Goal: Find specific page/section: Find specific page/section

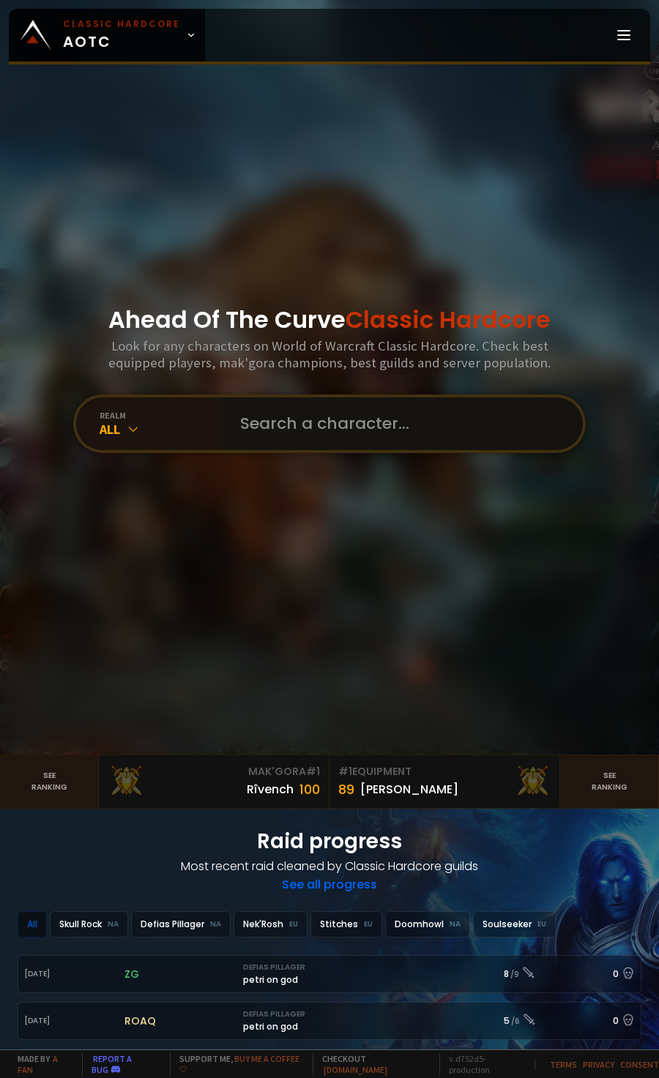
click at [304, 430] on input "text" at bounding box center [398, 423] width 334 height 53
type input "mauldamage"
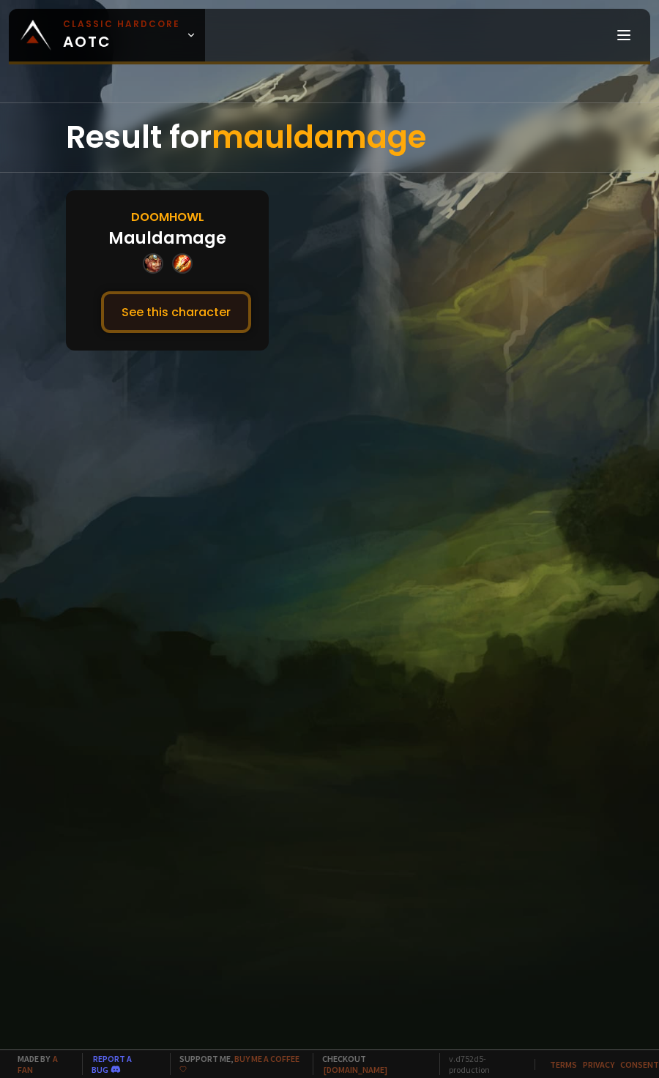
click at [212, 299] on button "See this character" at bounding box center [176, 312] width 150 height 42
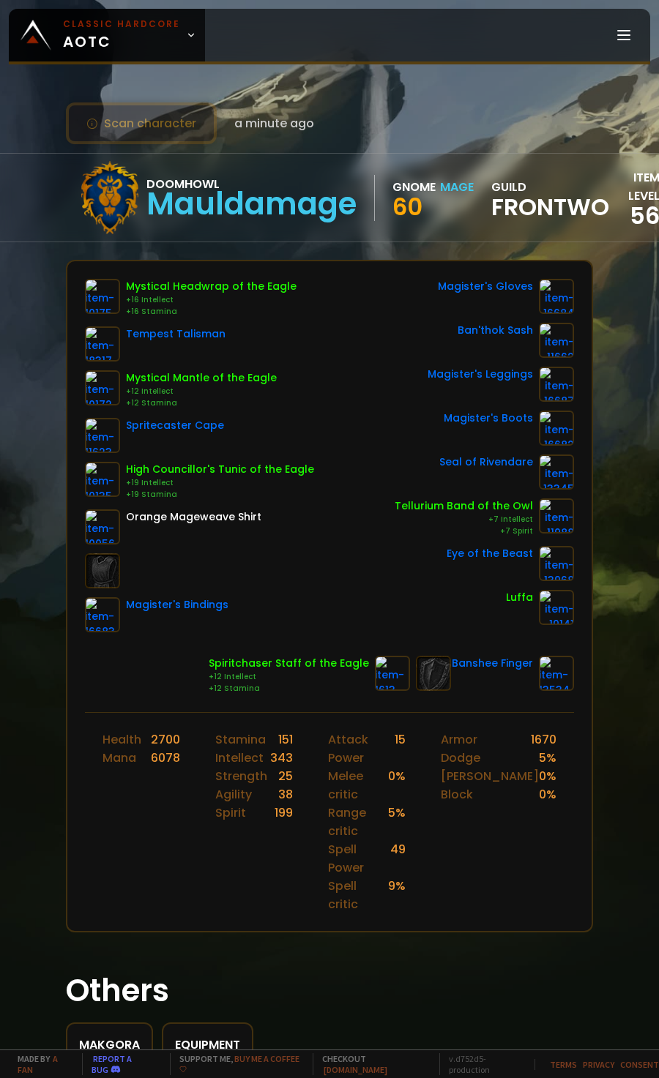
click at [157, 134] on button "Scan character" at bounding box center [141, 123] width 151 height 42
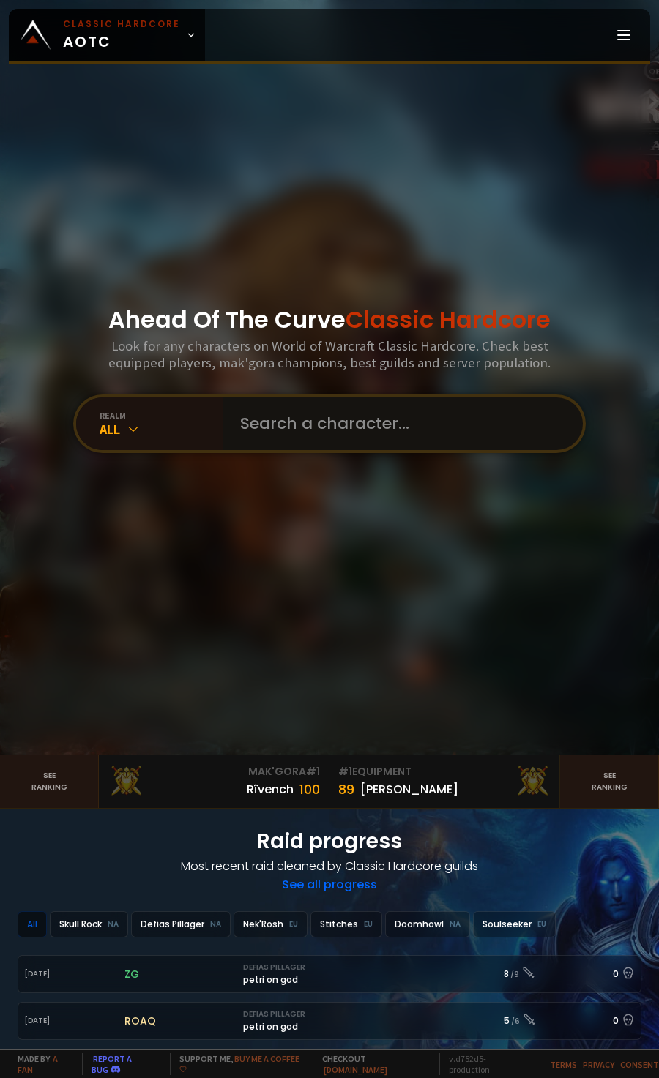
click at [273, 450] on input "text" at bounding box center [398, 423] width 334 height 53
type input "sagemeister"
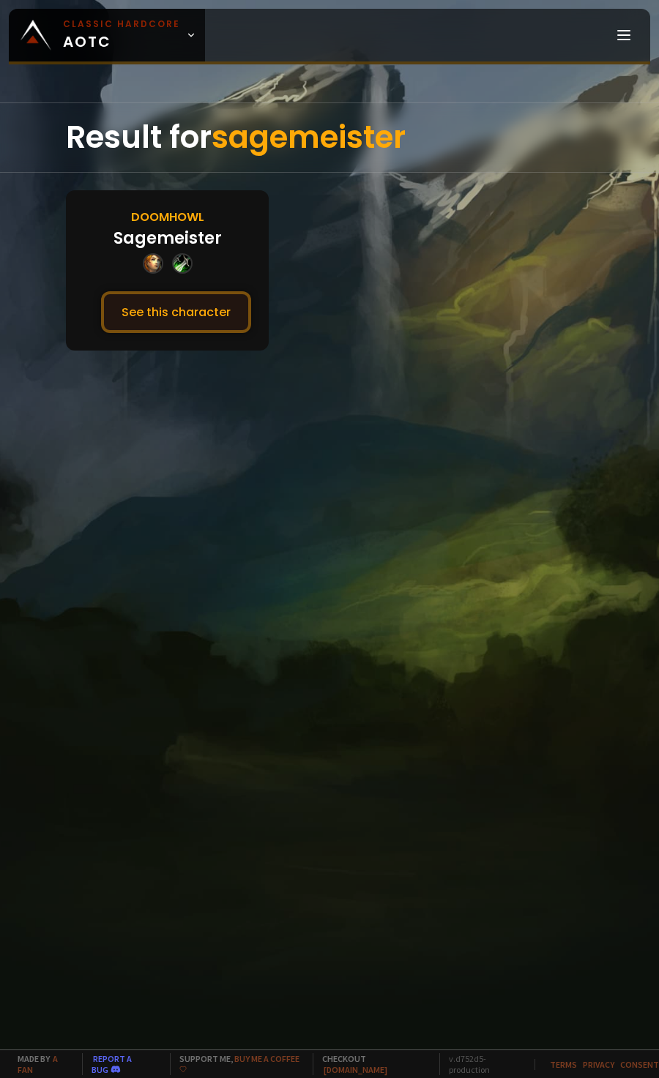
click at [215, 317] on button "See this character" at bounding box center [176, 312] width 150 height 42
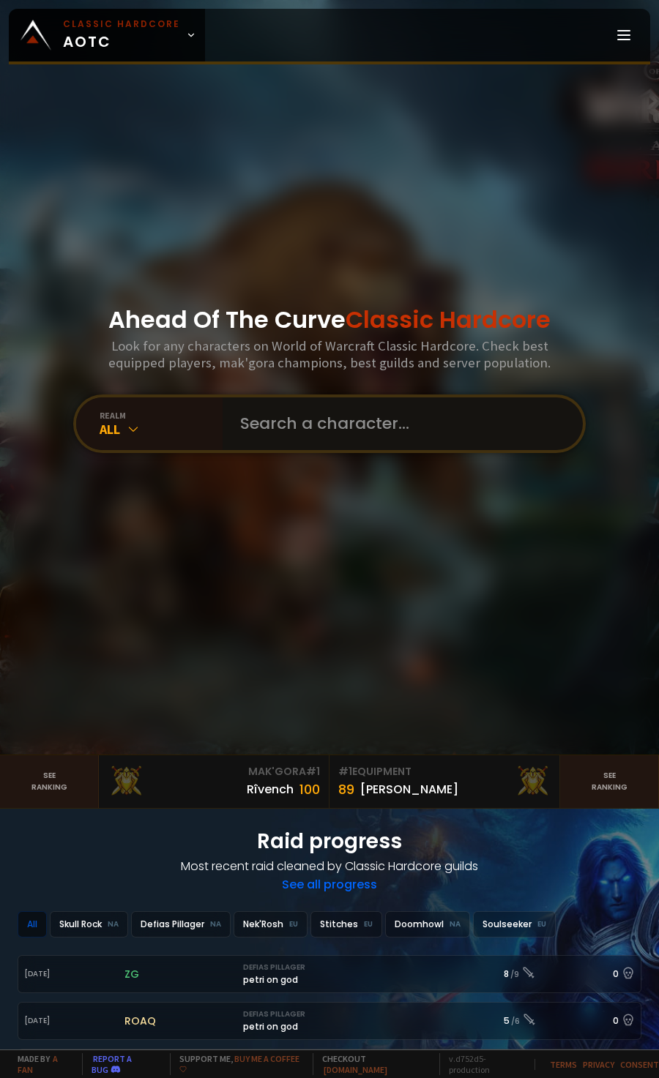
click at [286, 441] on input "text" at bounding box center [398, 423] width 334 height 53
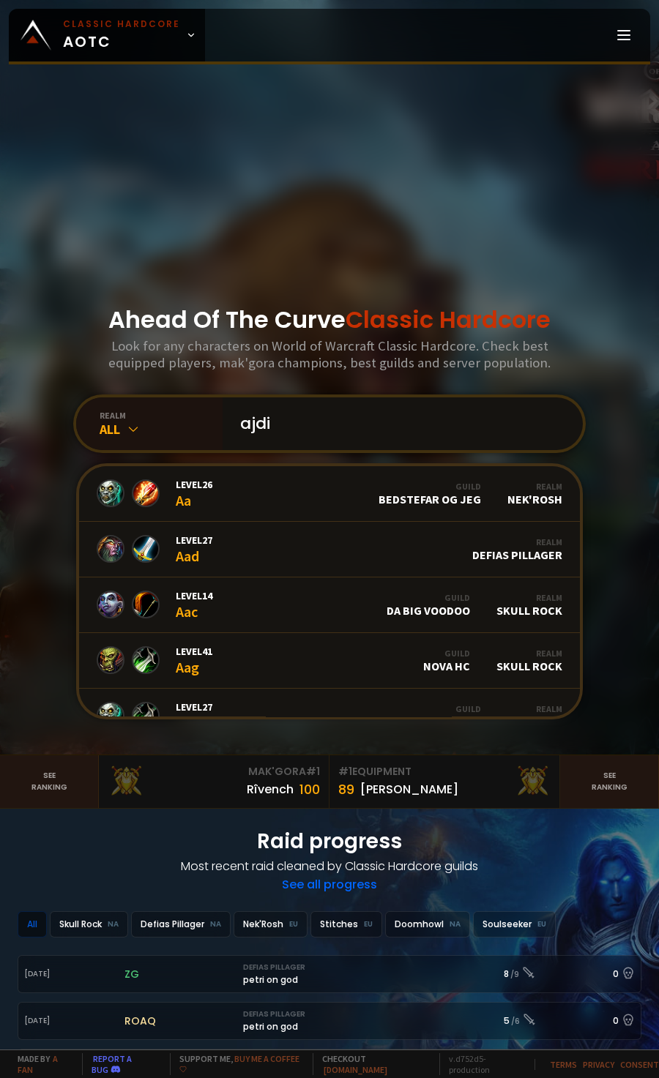
type input "ajdin"
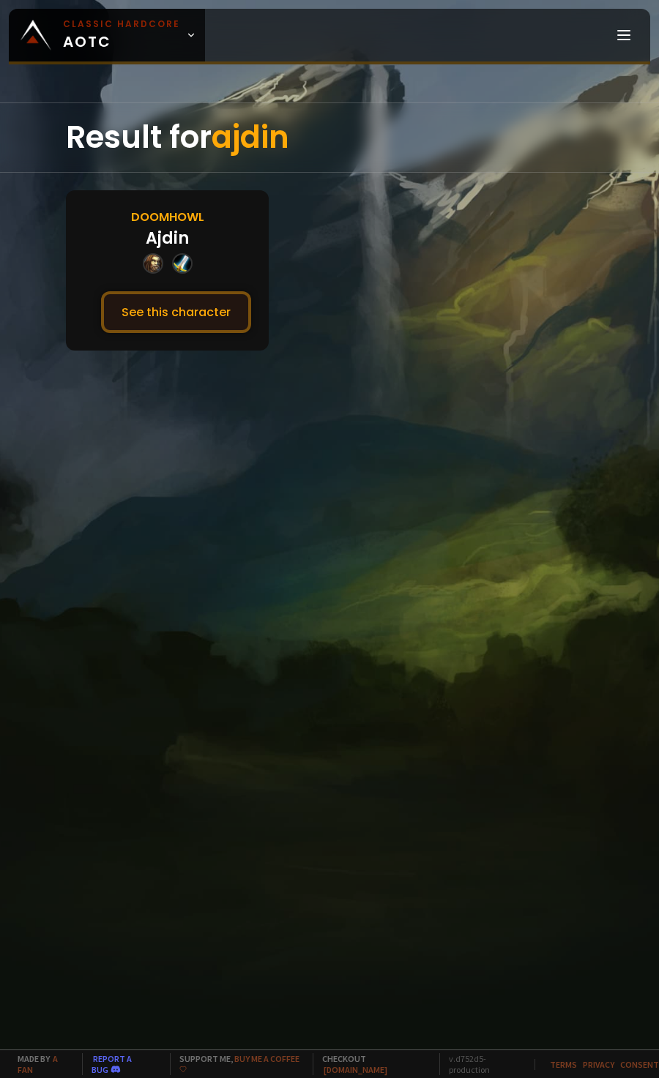
click at [160, 313] on button "See this character" at bounding box center [176, 312] width 150 height 42
